Goal: Check status

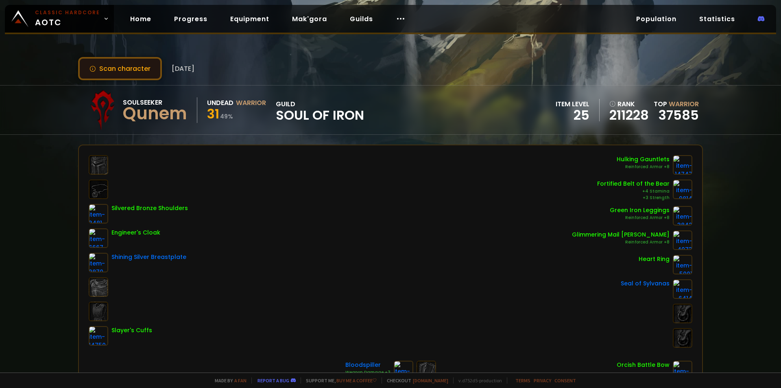
click at [99, 70] on button "Scan character" at bounding box center [120, 68] width 84 height 23
click at [134, 73] on button "Scan character" at bounding box center [120, 68] width 84 height 23
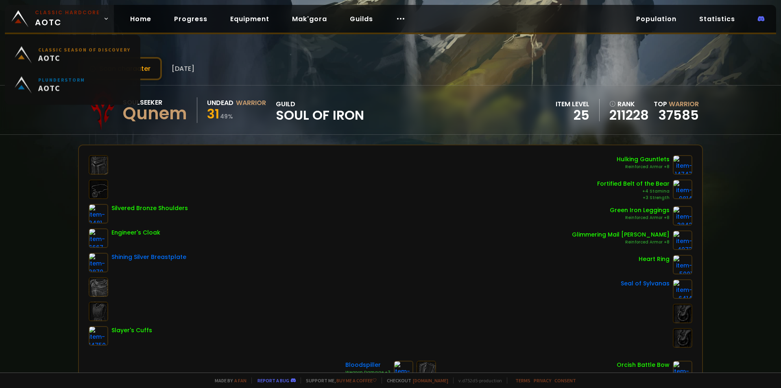
click at [82, 20] on span "Classic Hardcore AOTC" at bounding box center [67, 19] width 65 height 20
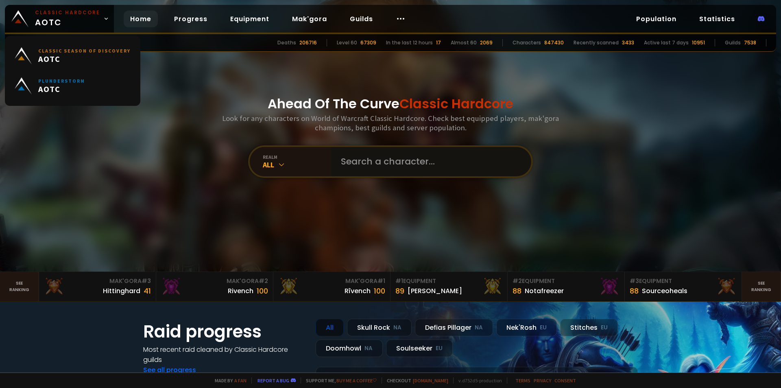
click at [384, 174] on input "text" at bounding box center [428, 161] width 185 height 29
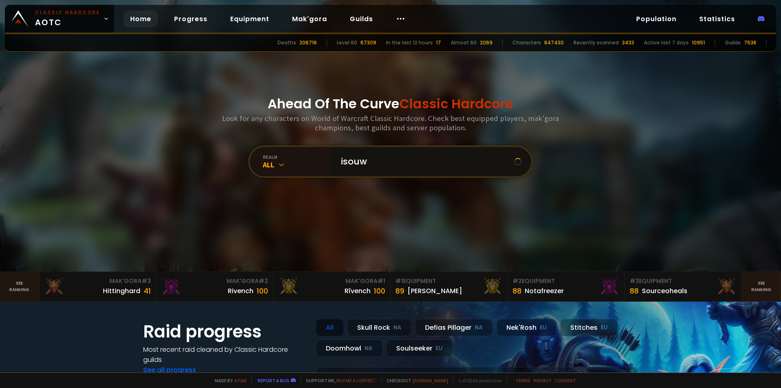
type input "isouww"
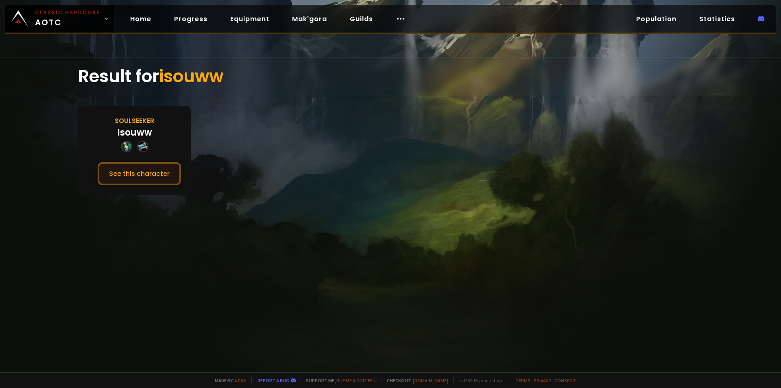
click at [148, 172] on button "See this character" at bounding box center [139, 173] width 83 height 23
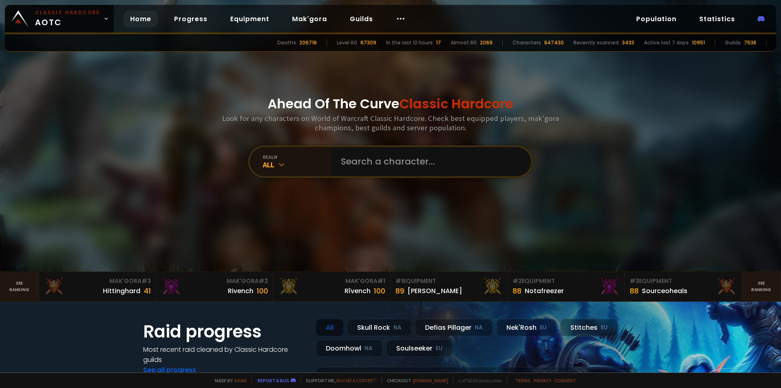
drag, startPoint x: 530, startPoint y: 9, endPoint x: 521, endPoint y: 11, distance: 8.8
